Goal: Information Seeking & Learning: Learn about a topic

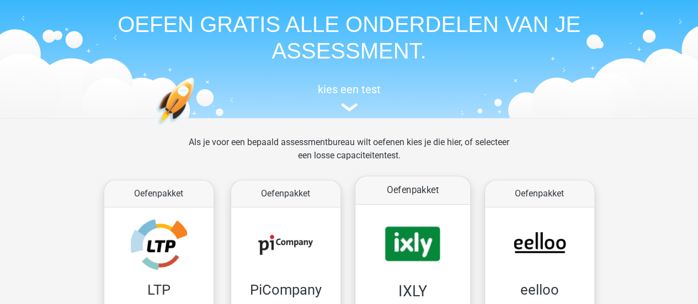
scroll to position [55, 0]
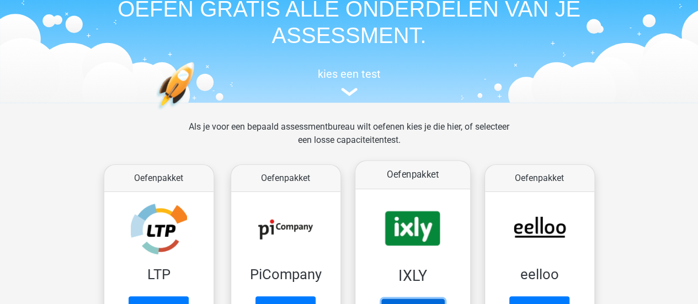
click at [433, 298] on link "Oefenen" at bounding box center [412, 310] width 63 height 24
click at [383, 298] on link "Oefenen" at bounding box center [412, 310] width 63 height 24
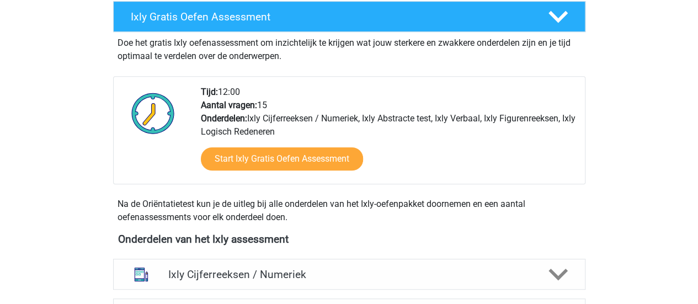
scroll to position [386, 0]
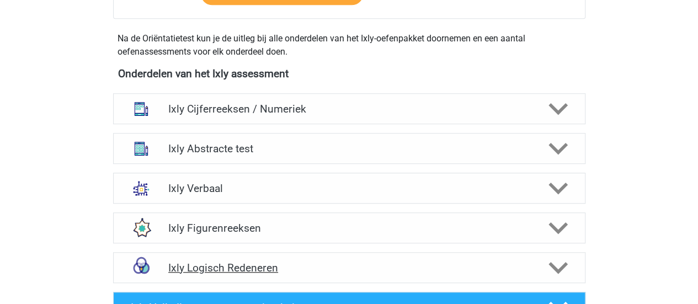
click at [239, 264] on h4 "Ixly Logisch Redeneren" at bounding box center [348, 267] width 361 height 13
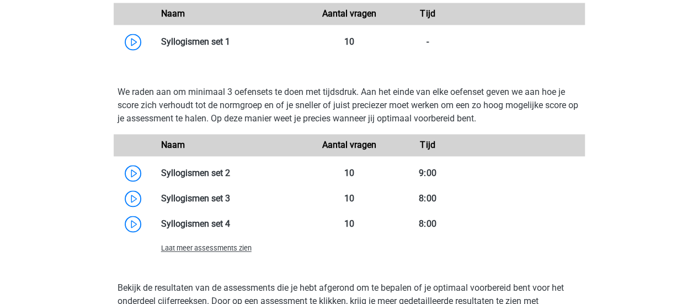
scroll to position [772, 0]
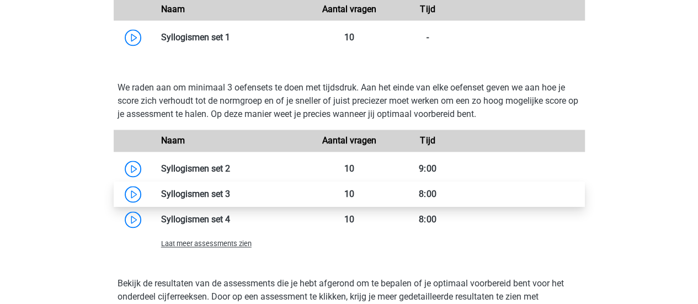
click at [230, 199] on link at bounding box center [230, 194] width 0 height 10
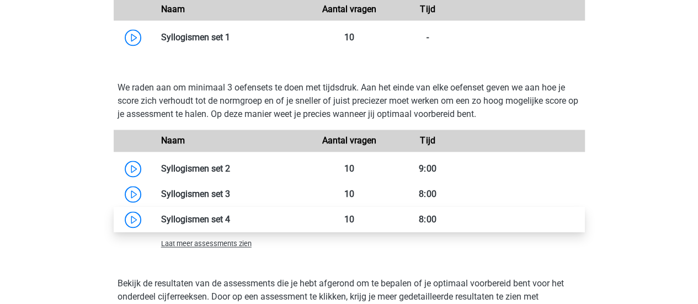
click at [230, 224] on link at bounding box center [230, 219] width 0 height 10
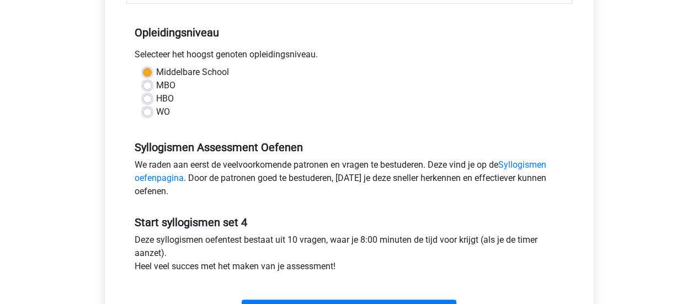
scroll to position [276, 0]
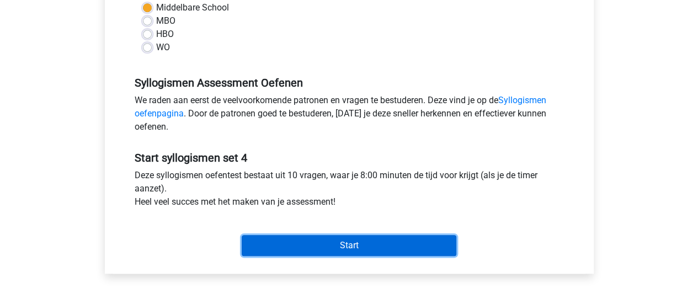
click at [373, 245] on input "Start" at bounding box center [349, 245] width 215 height 21
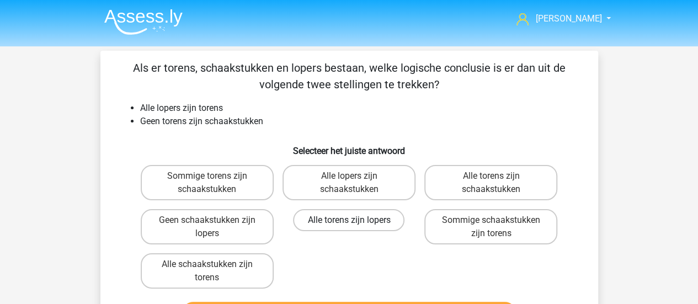
click at [338, 221] on label "Alle torens zijn lopers" at bounding box center [348, 220] width 111 height 22
click at [349, 221] on input "Alle torens zijn lopers" at bounding box center [352, 223] width 7 height 7
radio input "true"
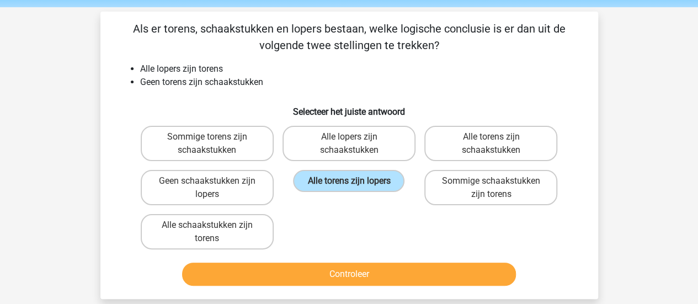
scroll to position [55, 0]
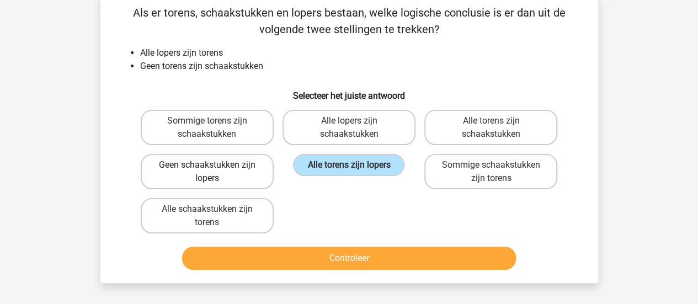
click at [231, 172] on label "Geen schaakstukken zijn lopers" at bounding box center [207, 171] width 133 height 35
click at [214, 172] on input "Geen schaakstukken zijn lopers" at bounding box center [210, 168] width 7 height 7
radio input "true"
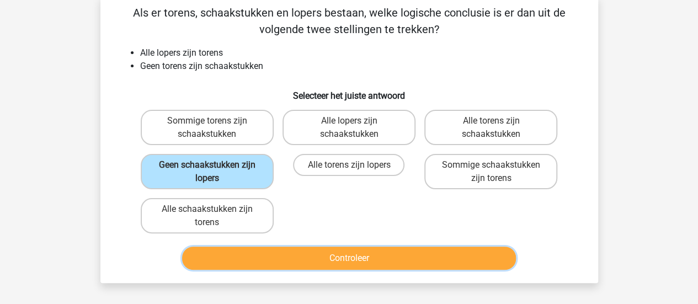
click at [292, 253] on button "Controleer" at bounding box center [349, 258] width 334 height 23
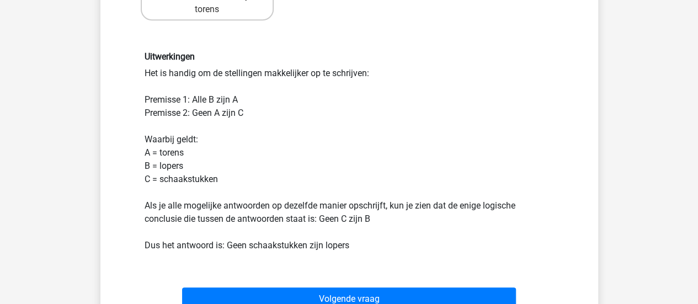
scroll to position [331, 0]
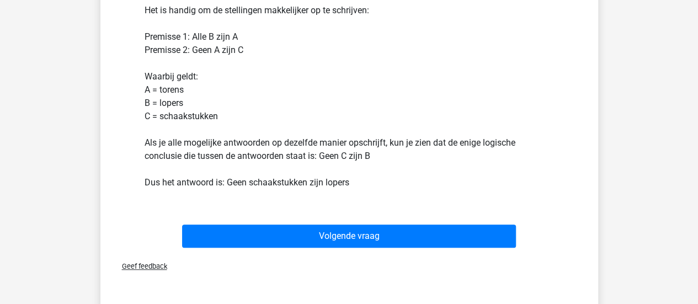
click at [341, 247] on div "Volgende vraag" at bounding box center [349, 238] width 426 height 28
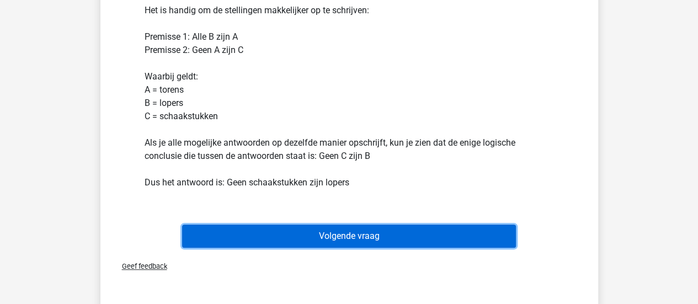
click at [345, 238] on button "Volgende vraag" at bounding box center [349, 235] width 334 height 23
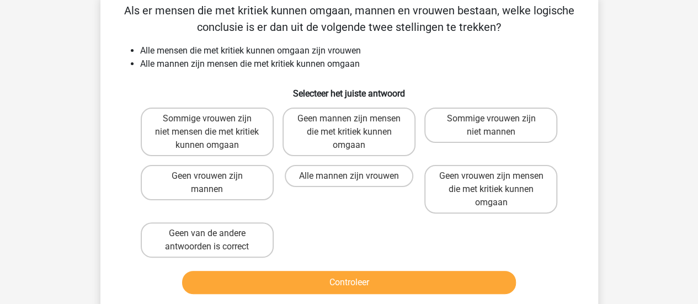
scroll to position [51, 0]
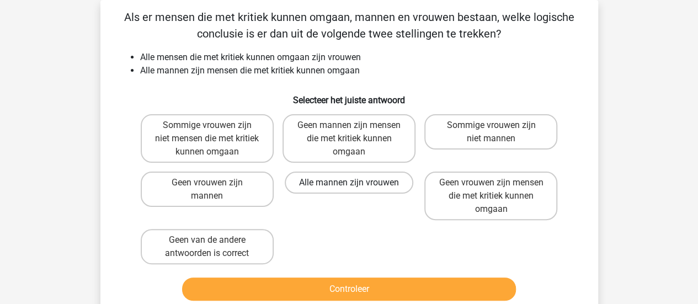
click at [324, 193] on label "Alle mannen zijn vrouwen" at bounding box center [349, 183] width 128 height 22
click at [349, 190] on input "Alle mannen zijn vrouwen" at bounding box center [352, 186] width 7 height 7
radio input "true"
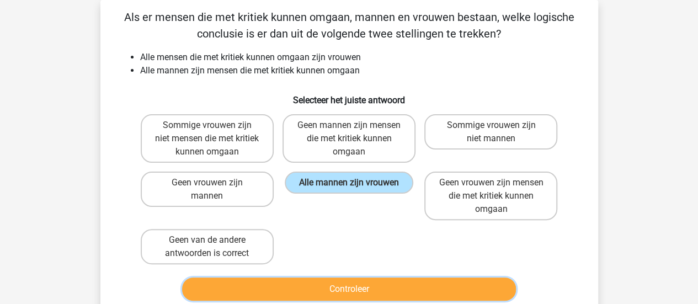
click at [442, 293] on button "Controleer" at bounding box center [349, 288] width 334 height 23
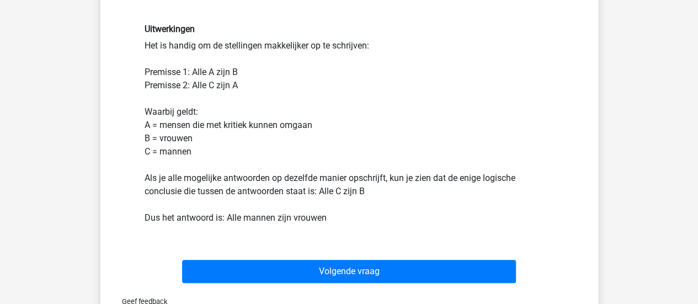
scroll to position [326, 0]
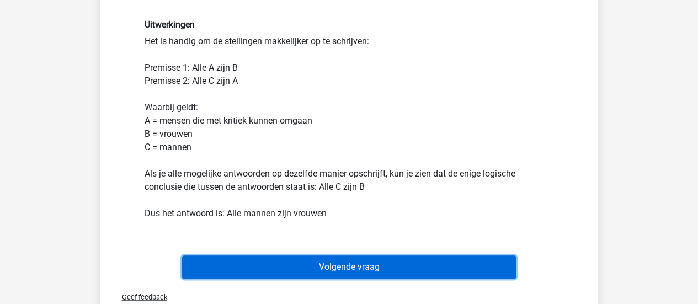
click at [389, 266] on button "Volgende vraag" at bounding box center [349, 266] width 334 height 23
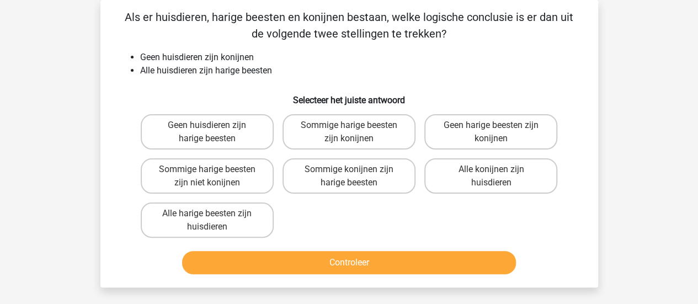
scroll to position [51, 0]
click at [173, 165] on label "Sommige harige beesten zijn niet konijnen" at bounding box center [207, 175] width 133 height 35
click at [207, 169] on input "Sommige harige beesten zijn niet konijnen" at bounding box center [210, 172] width 7 height 7
radio input "true"
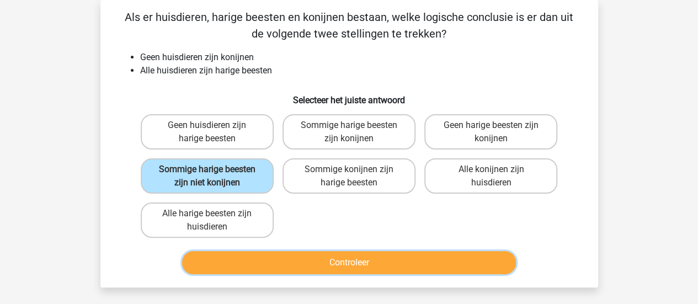
click at [448, 267] on button "Controleer" at bounding box center [349, 262] width 334 height 23
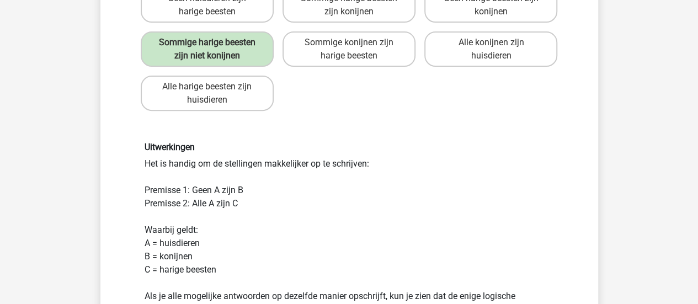
scroll to position [276, 0]
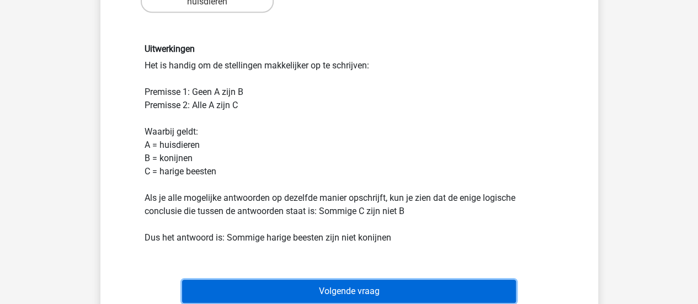
click at [395, 292] on button "Volgende vraag" at bounding box center [349, 291] width 334 height 23
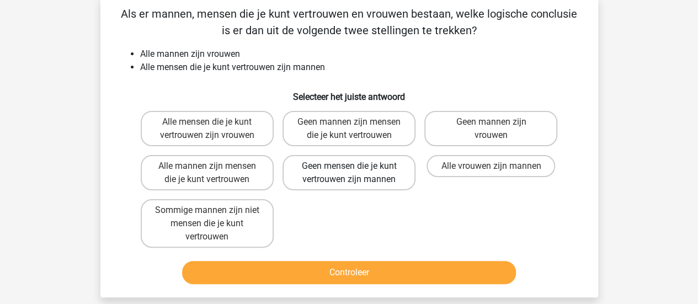
scroll to position [51, 0]
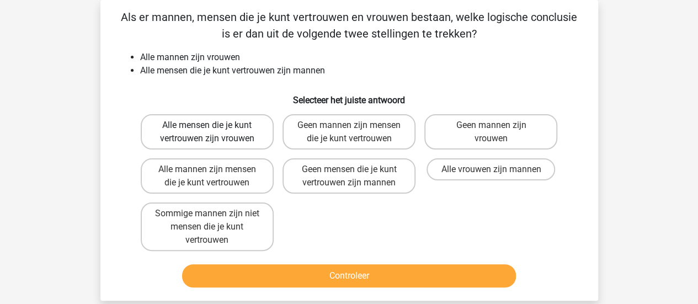
click at [232, 139] on label "Alle mensen die je kunt vertrouwen zijn vrouwen" at bounding box center [207, 131] width 133 height 35
click at [214, 132] on input "Alle mensen die je kunt vertrouwen zijn vrouwen" at bounding box center [210, 128] width 7 height 7
radio input "true"
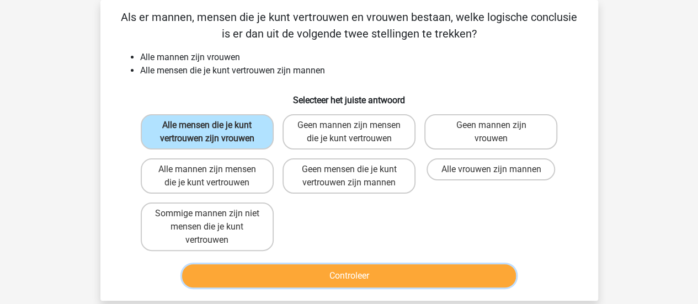
click at [399, 270] on button "Controleer" at bounding box center [349, 275] width 334 height 23
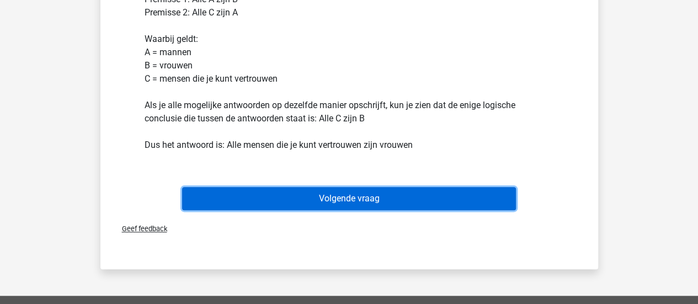
click at [500, 207] on button "Volgende vraag" at bounding box center [349, 198] width 334 height 23
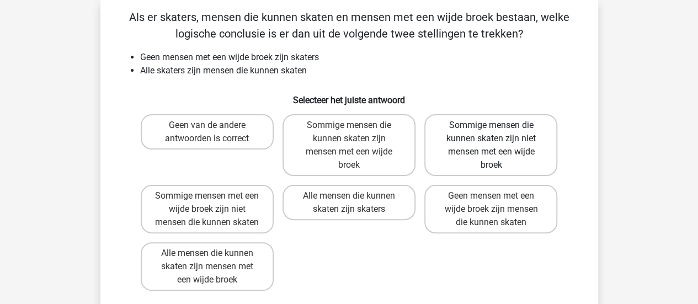
click at [504, 147] on label "Sommige mensen die kunnen skaten zijn niet mensen met een wijde broek" at bounding box center [490, 145] width 133 height 62
click at [498, 132] on input "Sommige mensen die kunnen skaten zijn niet mensen met een wijde broek" at bounding box center [494, 128] width 7 height 7
radio input "true"
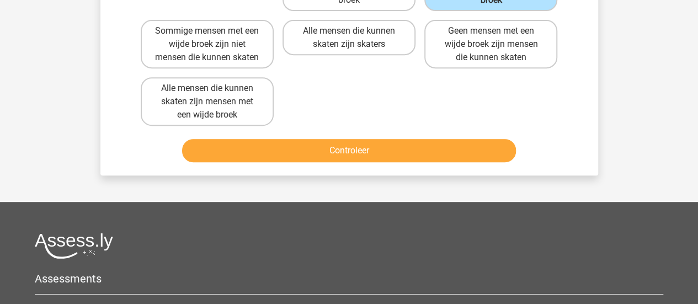
scroll to position [216, 0]
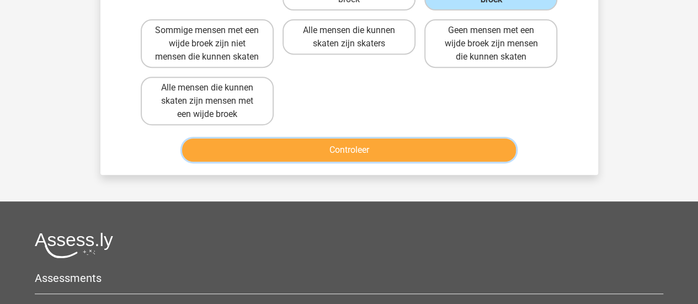
click at [405, 162] on button "Controleer" at bounding box center [349, 149] width 334 height 23
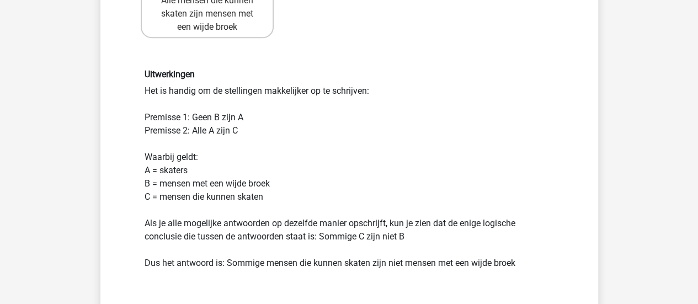
scroll to position [382, 0]
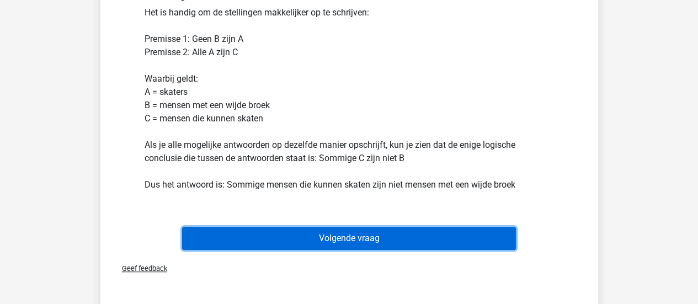
click at [389, 250] on button "Volgende vraag" at bounding box center [349, 238] width 334 height 23
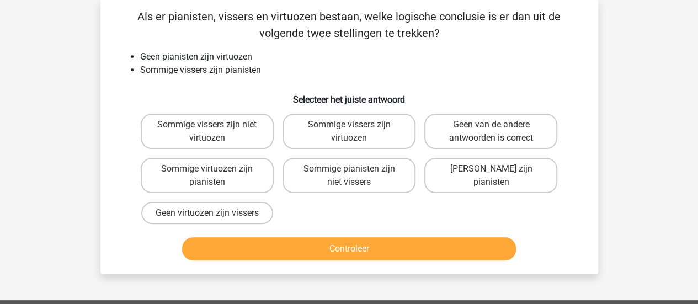
scroll to position [51, 0]
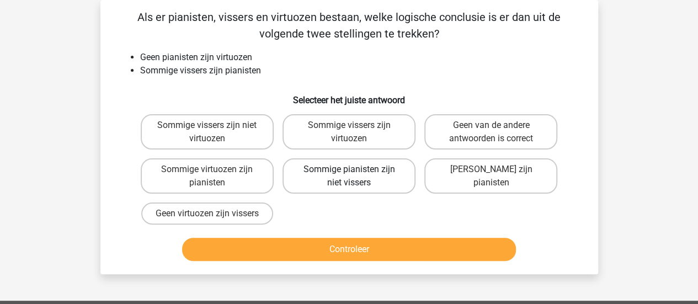
click at [319, 182] on label "Sommige pianisten zijn niet vissers" at bounding box center [348, 175] width 133 height 35
click at [349, 176] on input "Sommige pianisten zijn niet vissers" at bounding box center [352, 172] width 7 height 7
radio input "true"
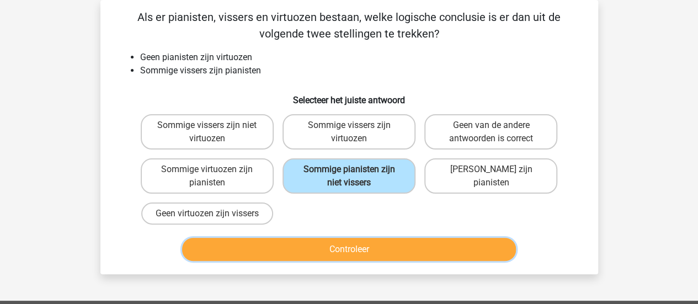
click at [394, 256] on button "Controleer" at bounding box center [349, 249] width 334 height 23
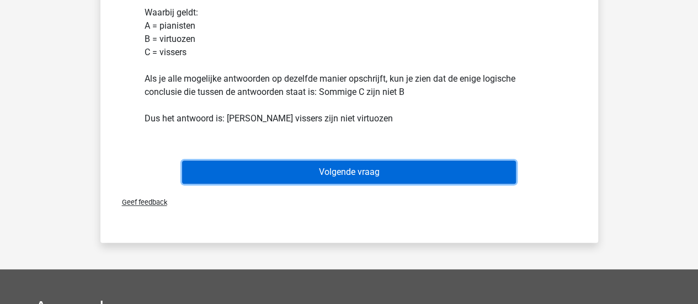
click at [345, 173] on button "Volgende vraag" at bounding box center [349, 171] width 334 height 23
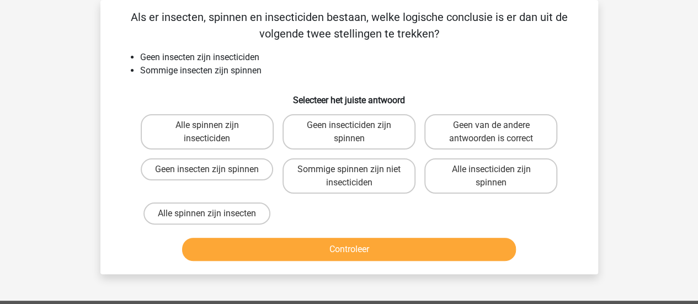
click at [345, 173] on label "Sommige spinnen zijn niet insecticiden" at bounding box center [348, 175] width 133 height 35
click at [349, 173] on input "Sommige spinnen zijn niet insecticiden" at bounding box center [352, 172] width 7 height 7
radio input "true"
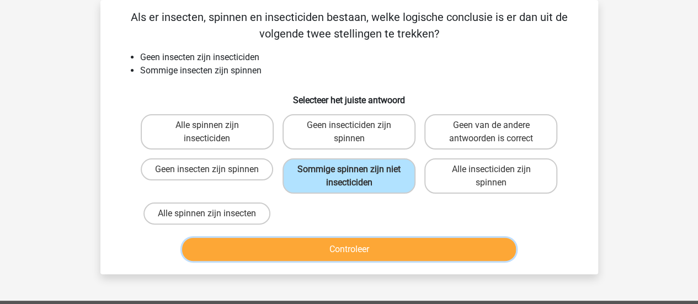
click at [400, 244] on button "Controleer" at bounding box center [349, 249] width 334 height 23
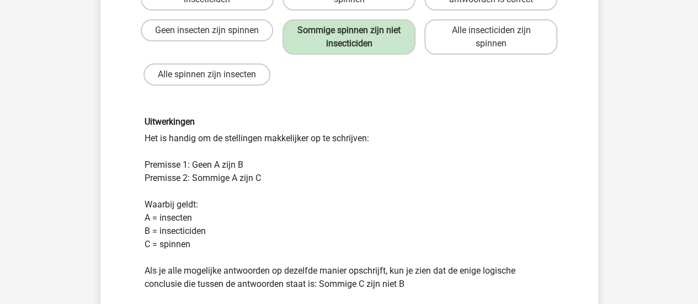
scroll to position [271, 0]
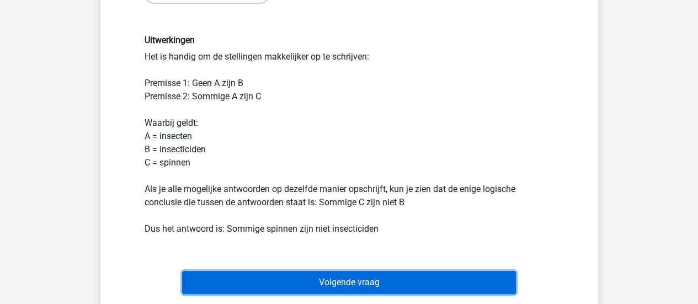
click at [404, 283] on button "Volgende vraag" at bounding box center [349, 282] width 334 height 23
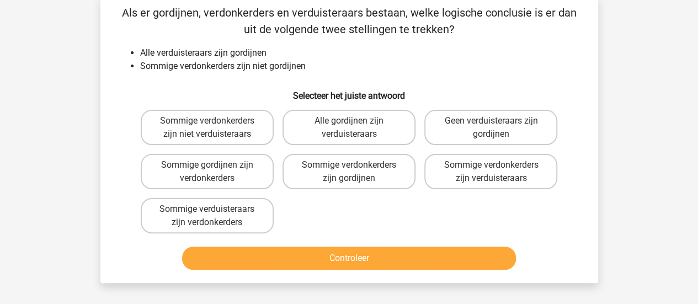
scroll to position [51, 0]
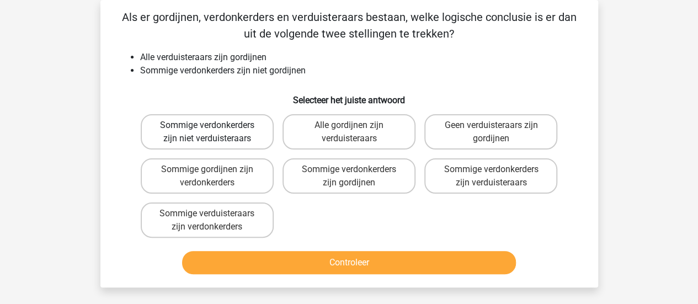
click at [242, 131] on label "Sommige verdonkerders zijn niet verduisteraars" at bounding box center [207, 131] width 133 height 35
click at [214, 131] on input "Sommige verdonkerders zijn niet verduisteraars" at bounding box center [210, 128] width 7 height 7
radio input "true"
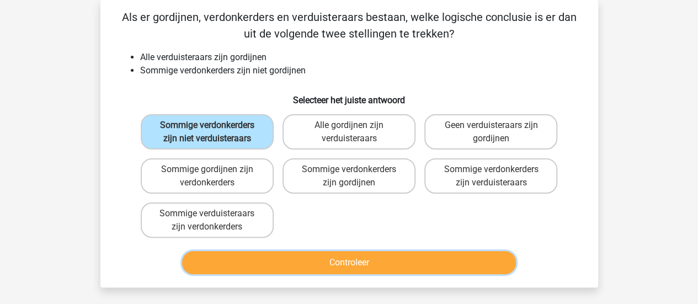
click at [362, 274] on button "Controleer" at bounding box center [349, 262] width 334 height 23
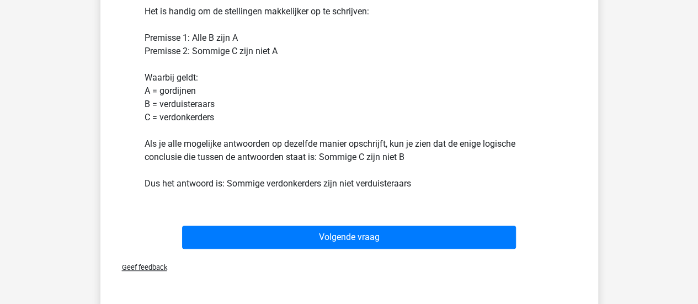
scroll to position [437, 0]
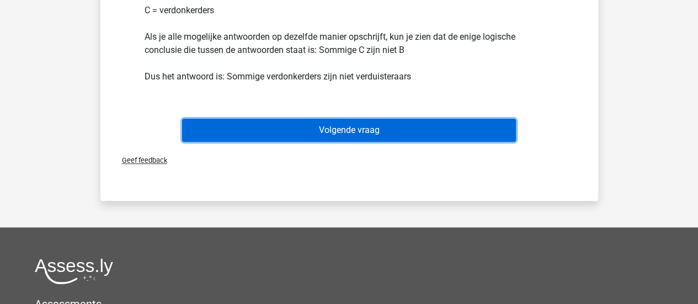
click at [381, 124] on button "Volgende vraag" at bounding box center [349, 130] width 334 height 23
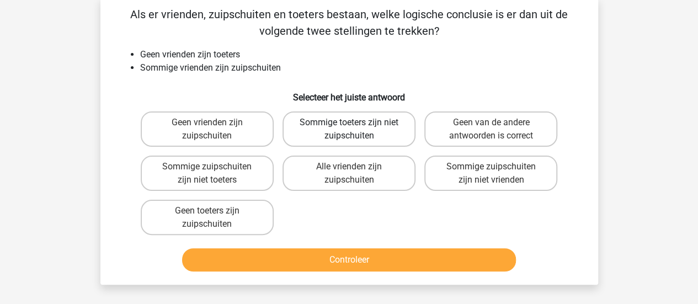
scroll to position [51, 0]
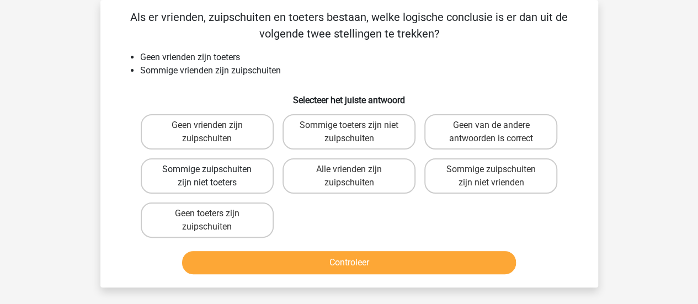
click at [247, 186] on label "Sommige zuipschuiten zijn niet toeters" at bounding box center [207, 175] width 133 height 35
click at [214, 176] on input "Sommige zuipschuiten zijn niet toeters" at bounding box center [210, 172] width 7 height 7
radio input "true"
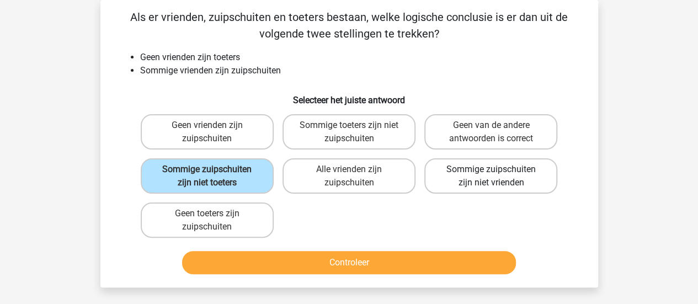
click at [516, 177] on label "Sommige zuipschuiten zijn niet vrienden" at bounding box center [490, 175] width 133 height 35
click at [498, 176] on input "Sommige zuipschuiten zijn niet vrienden" at bounding box center [494, 172] width 7 height 7
radio input "true"
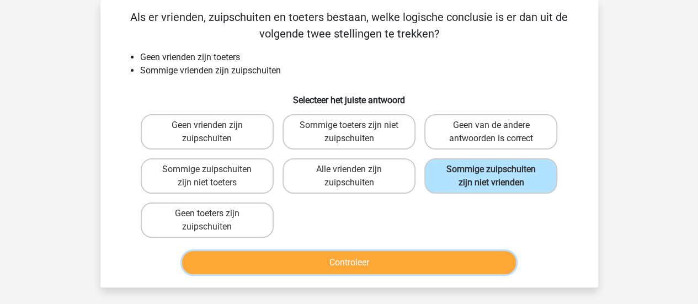
click at [433, 263] on button "Controleer" at bounding box center [349, 262] width 334 height 23
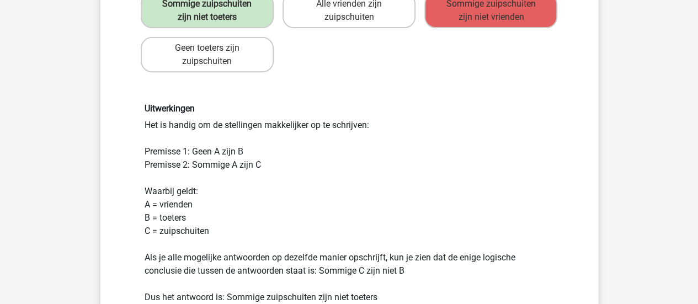
scroll to position [326, 0]
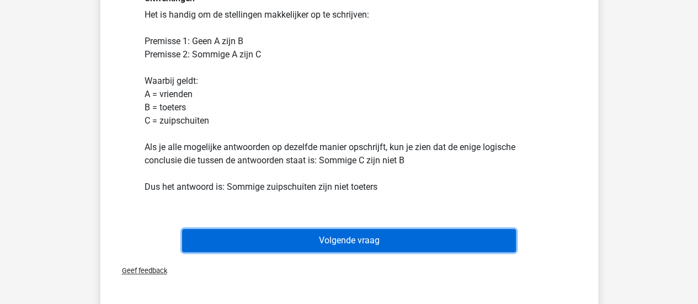
click at [399, 237] on button "Volgende vraag" at bounding box center [349, 240] width 334 height 23
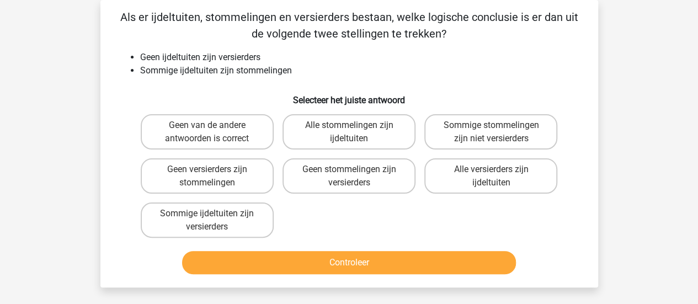
scroll to position [51, 0]
click at [522, 126] on label "Sommige stommelingen zijn niet versierders" at bounding box center [490, 131] width 133 height 35
click at [498, 126] on input "Sommige stommelingen zijn niet versierders" at bounding box center [494, 128] width 7 height 7
radio input "true"
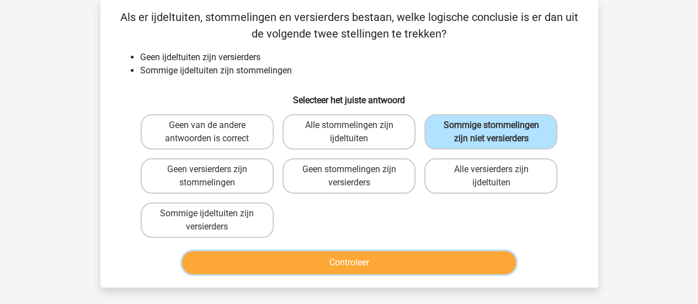
click at [471, 262] on button "Controleer" at bounding box center [349, 262] width 334 height 23
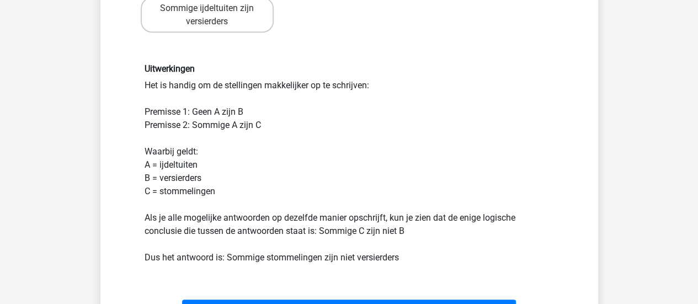
scroll to position [271, 0]
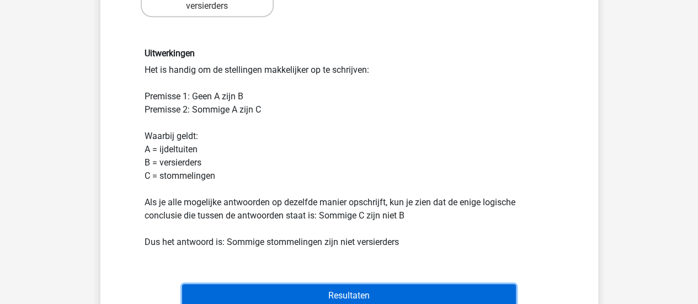
click at [368, 291] on button "Resultaten" at bounding box center [349, 295] width 334 height 23
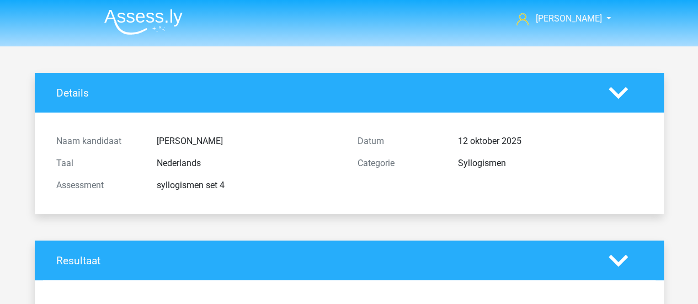
click at [608, 261] on icon at bounding box center [617, 260] width 19 height 19
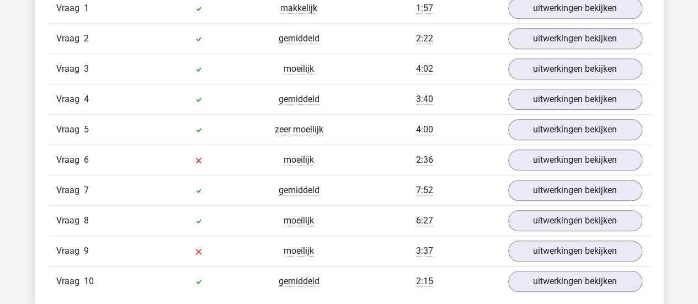
scroll to position [441, 0]
